Goal: Obtain resource: Obtain resource

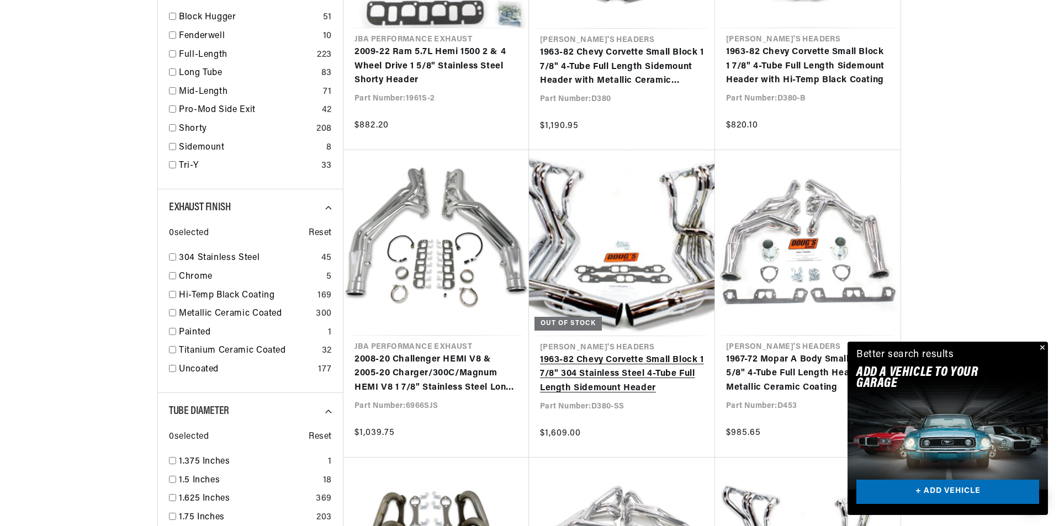
scroll to position [0, 334]
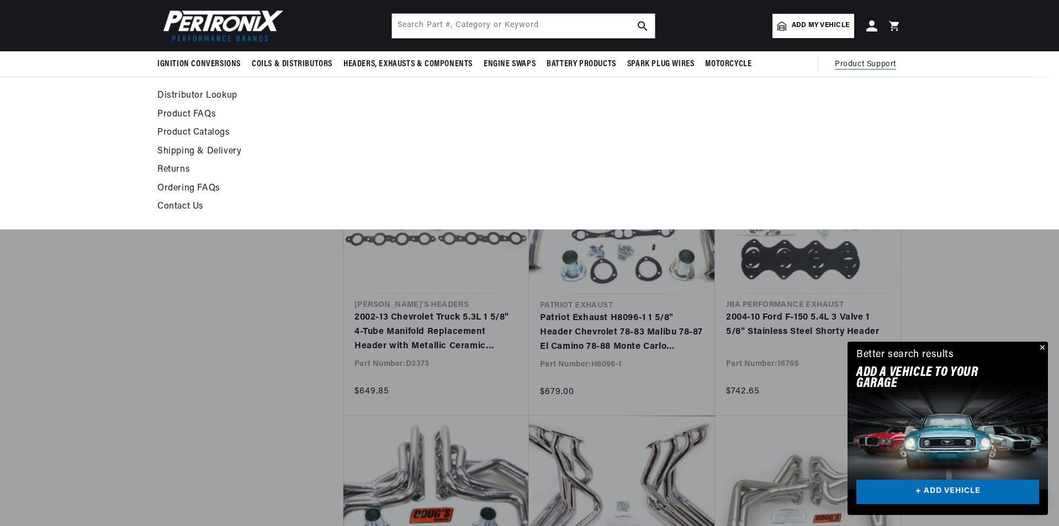
scroll to position [0, 334]
click at [174, 204] on link "Contact Us" at bounding box center [428, 206] width 543 height 15
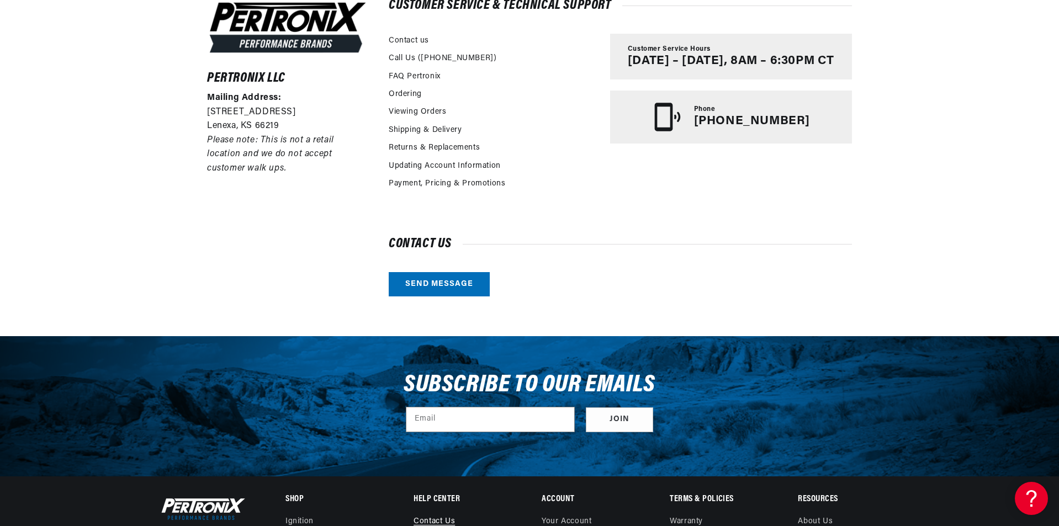
scroll to position [0, 31]
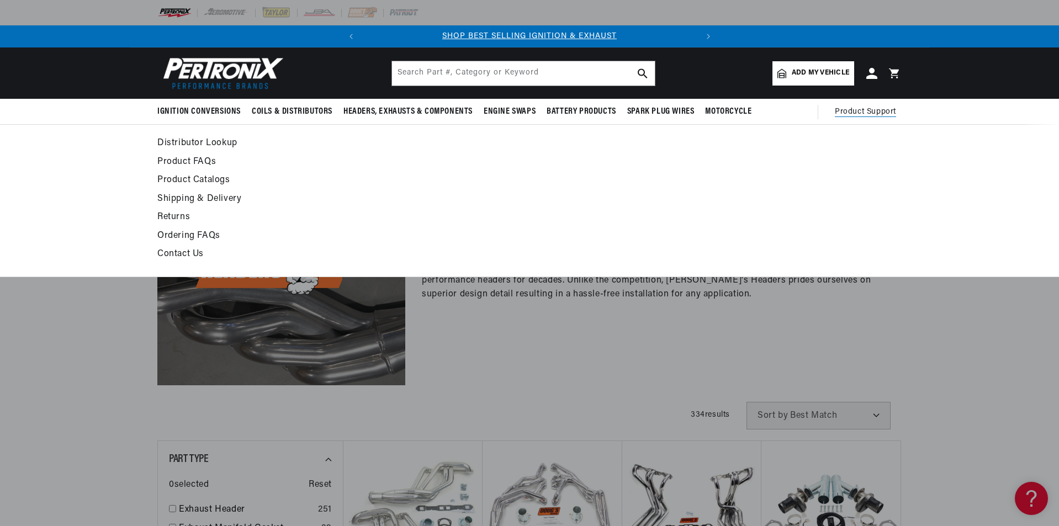
click at [181, 252] on link "Contact Us" at bounding box center [428, 254] width 543 height 15
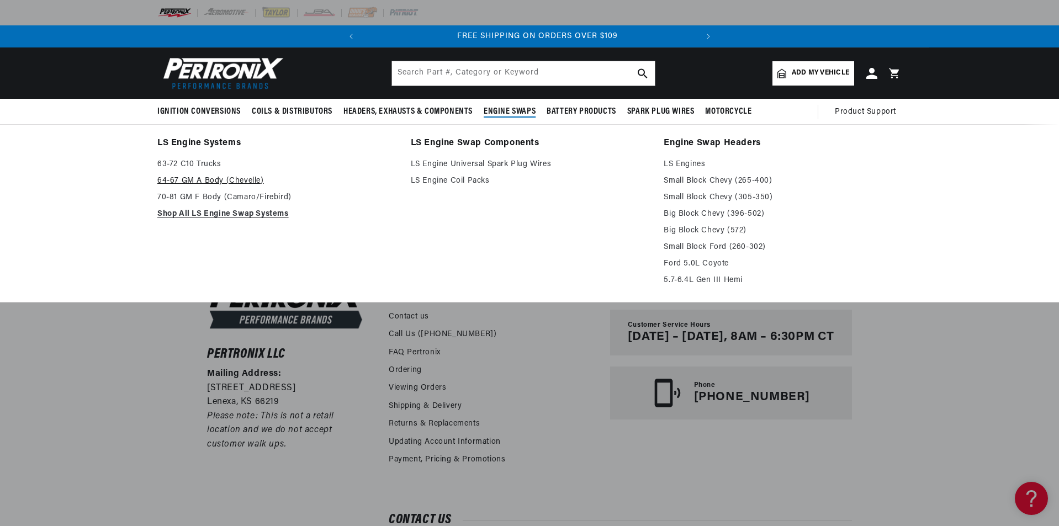
scroll to position [0, 334]
click at [200, 179] on link "64-67 GM A Body (Chevelle)" at bounding box center [276, 180] width 238 height 13
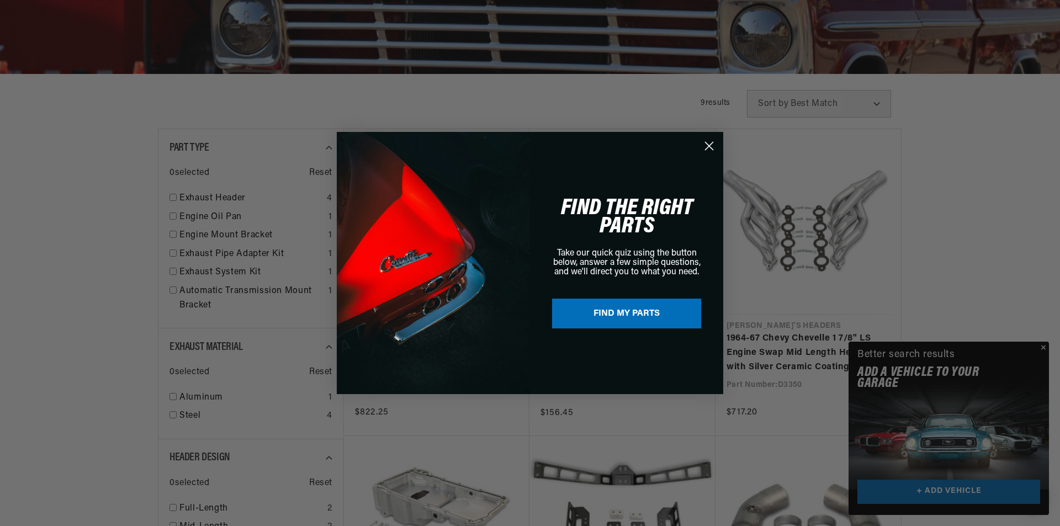
click at [711, 145] on circle "Close dialog" at bounding box center [709, 146] width 18 height 18
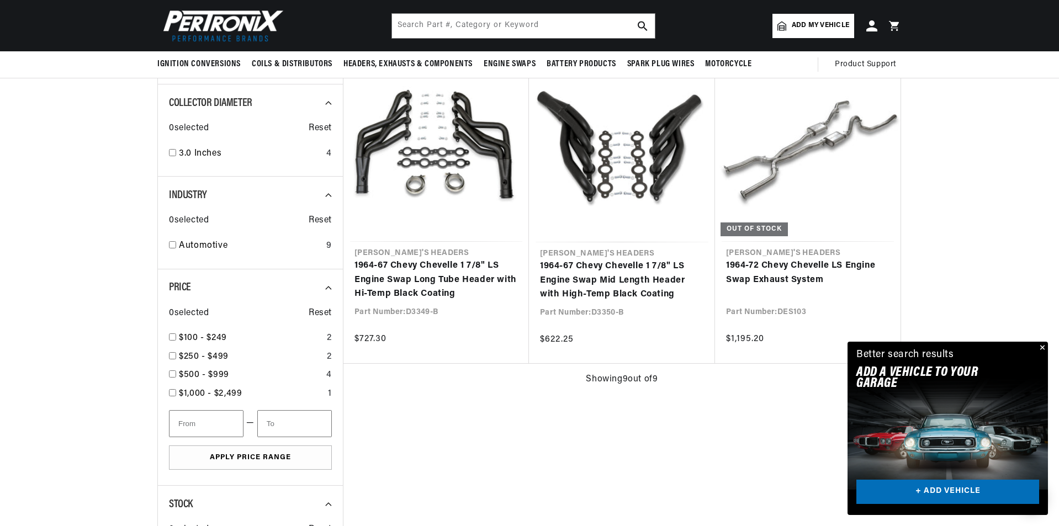
scroll to position [938, 0]
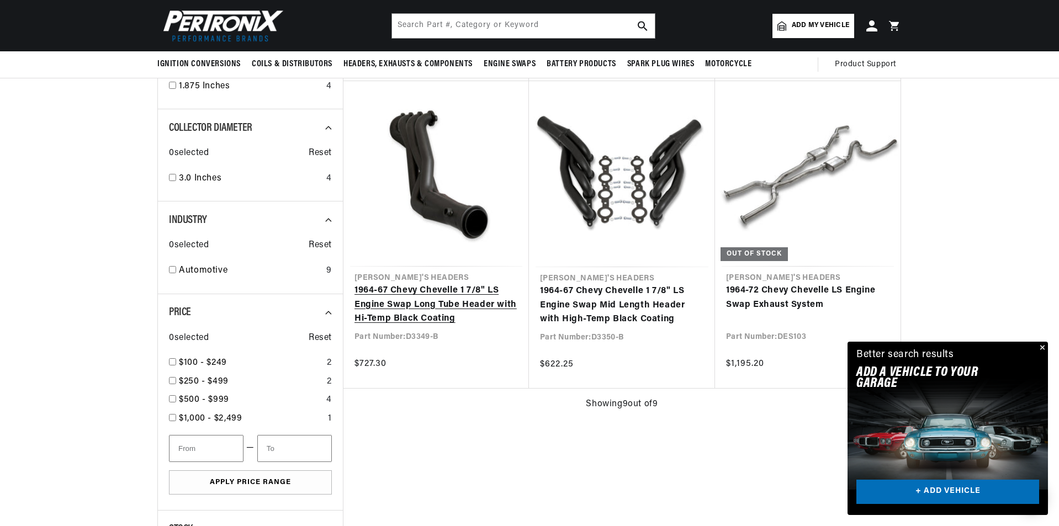
click at [442, 284] on link "1964-67 Chevy Chevelle 1 7/8" LS Engine Swap Long Tube Header with Hi-Temp Blac…" at bounding box center [435, 305] width 163 height 42
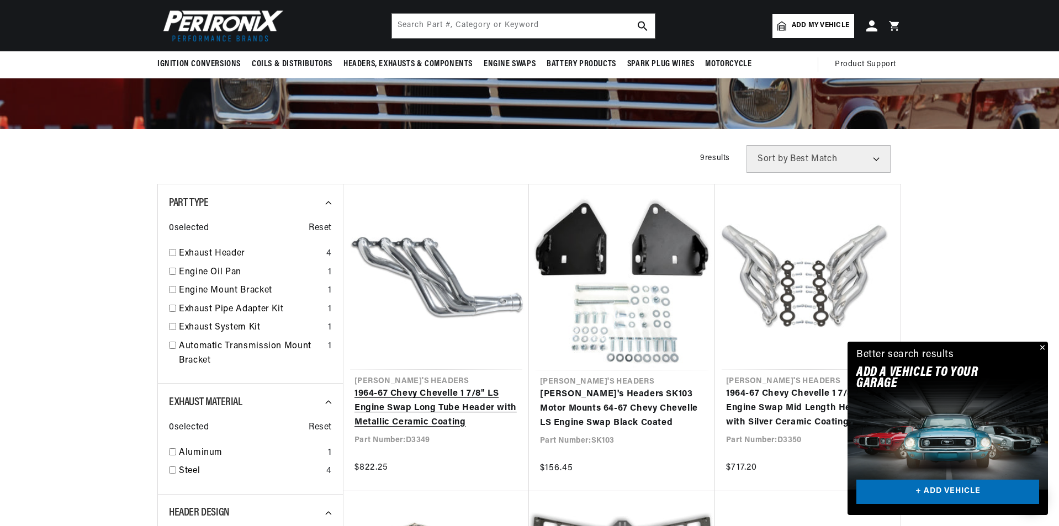
scroll to position [0, 334]
click at [455, 387] on link "1964-67 Chevy Chevelle 1 7/8" LS Engine Swap Long Tube Header with Metallic Cer…" at bounding box center [435, 408] width 163 height 42
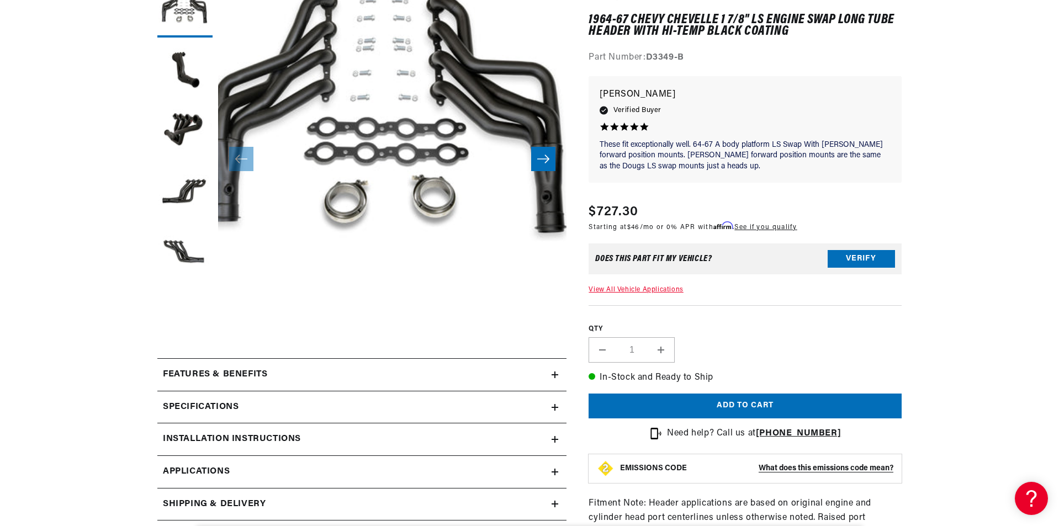
scroll to position [276, 0]
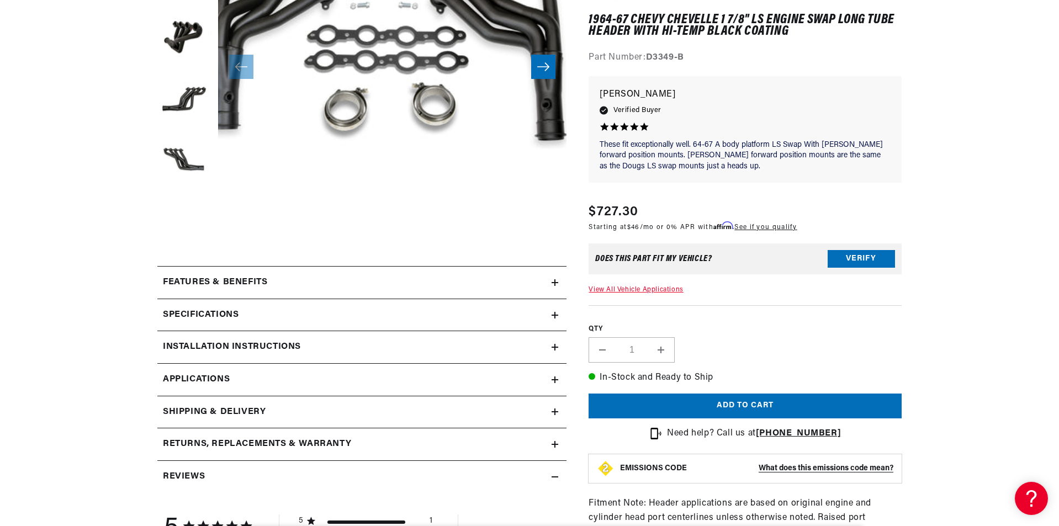
click at [556, 345] on icon at bounding box center [554, 347] width 7 height 7
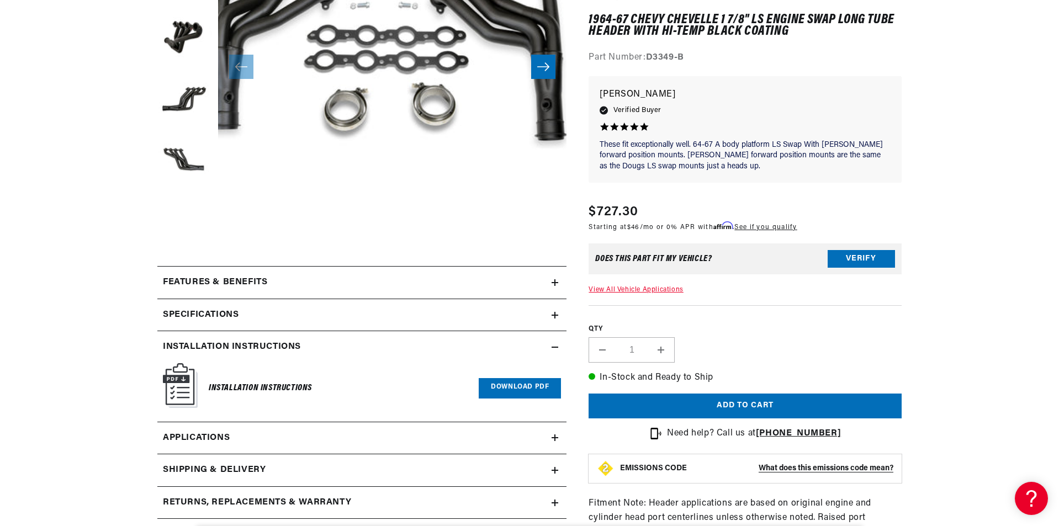
scroll to position [0, 334]
click at [269, 387] on h6 "Installation Instructions" at bounding box center [260, 388] width 103 height 15
click at [192, 383] on img at bounding box center [180, 385] width 35 height 45
click at [537, 383] on link "Download PDF" at bounding box center [520, 388] width 82 height 20
